Goal: Transaction & Acquisition: Purchase product/service

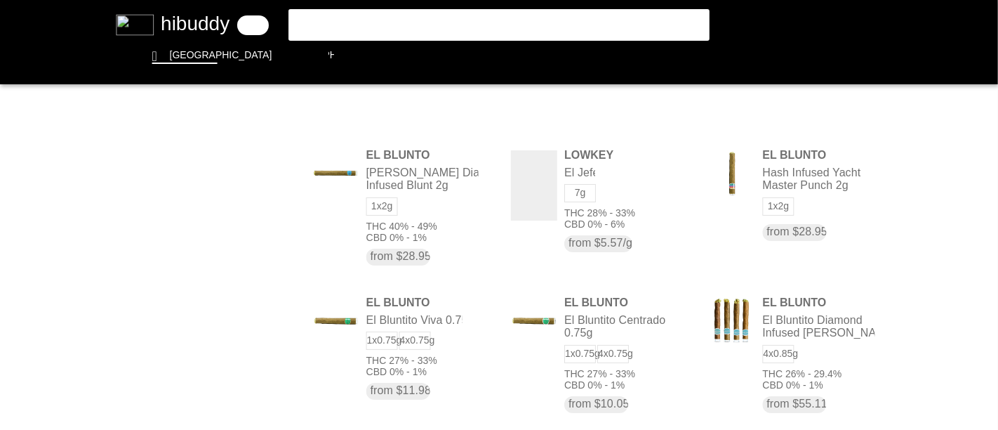
click at [397, 27] on flt-glass-pane at bounding box center [499, 215] width 998 height 430
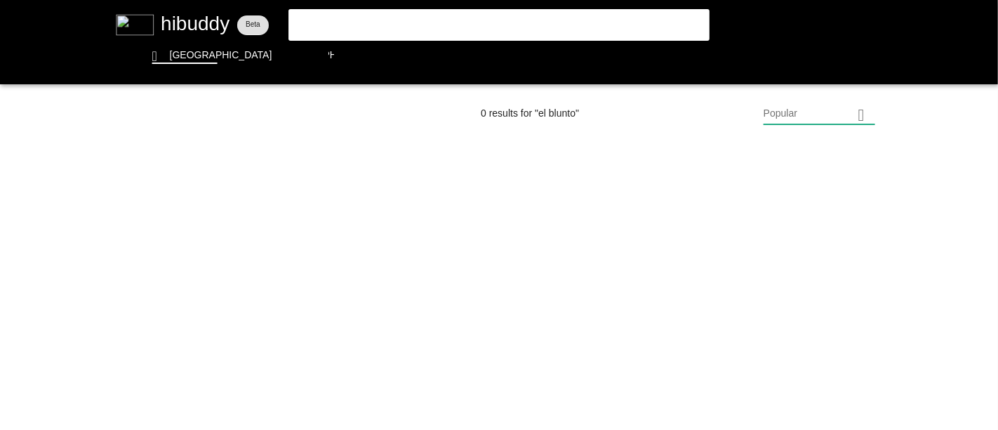
click at [424, 27] on flt-glass-pane at bounding box center [499, 215] width 998 height 430
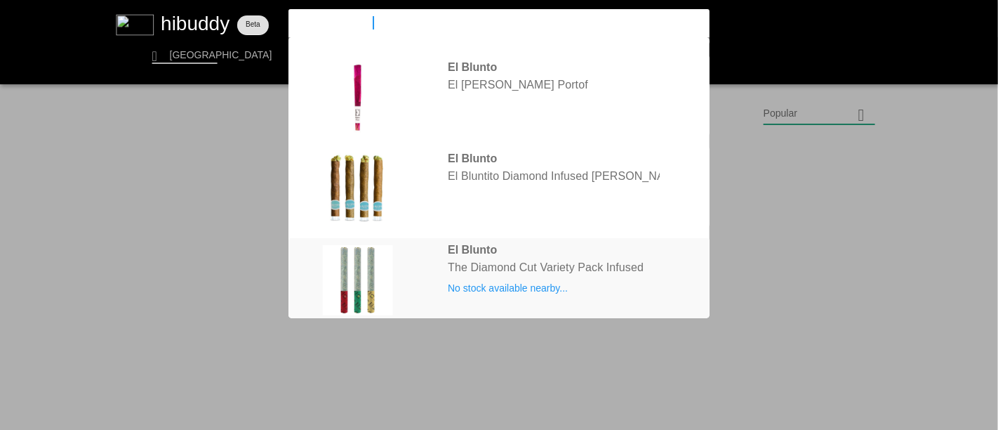
type input "el blunto variety"
click at [541, 265] on flt-glass-pane at bounding box center [499, 215] width 998 height 430
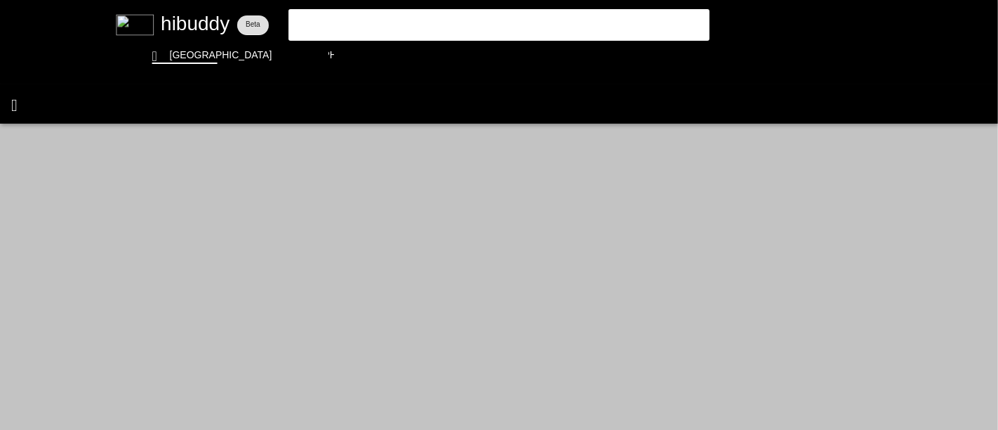
click at [22, 105] on flt-glass-pane at bounding box center [499, 215] width 998 height 430
